Goal: Transaction & Acquisition: Purchase product/service

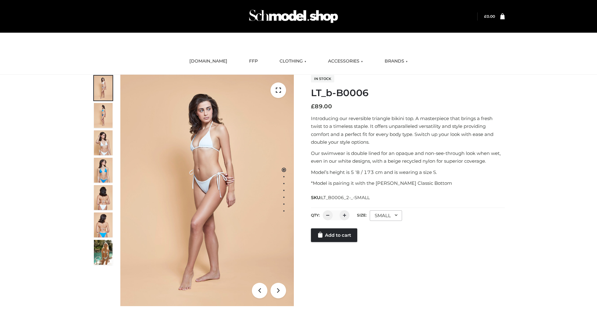
click at [335, 235] on link "Add to cart" at bounding box center [334, 235] width 46 height 14
